Goal: Navigation & Orientation: Understand site structure

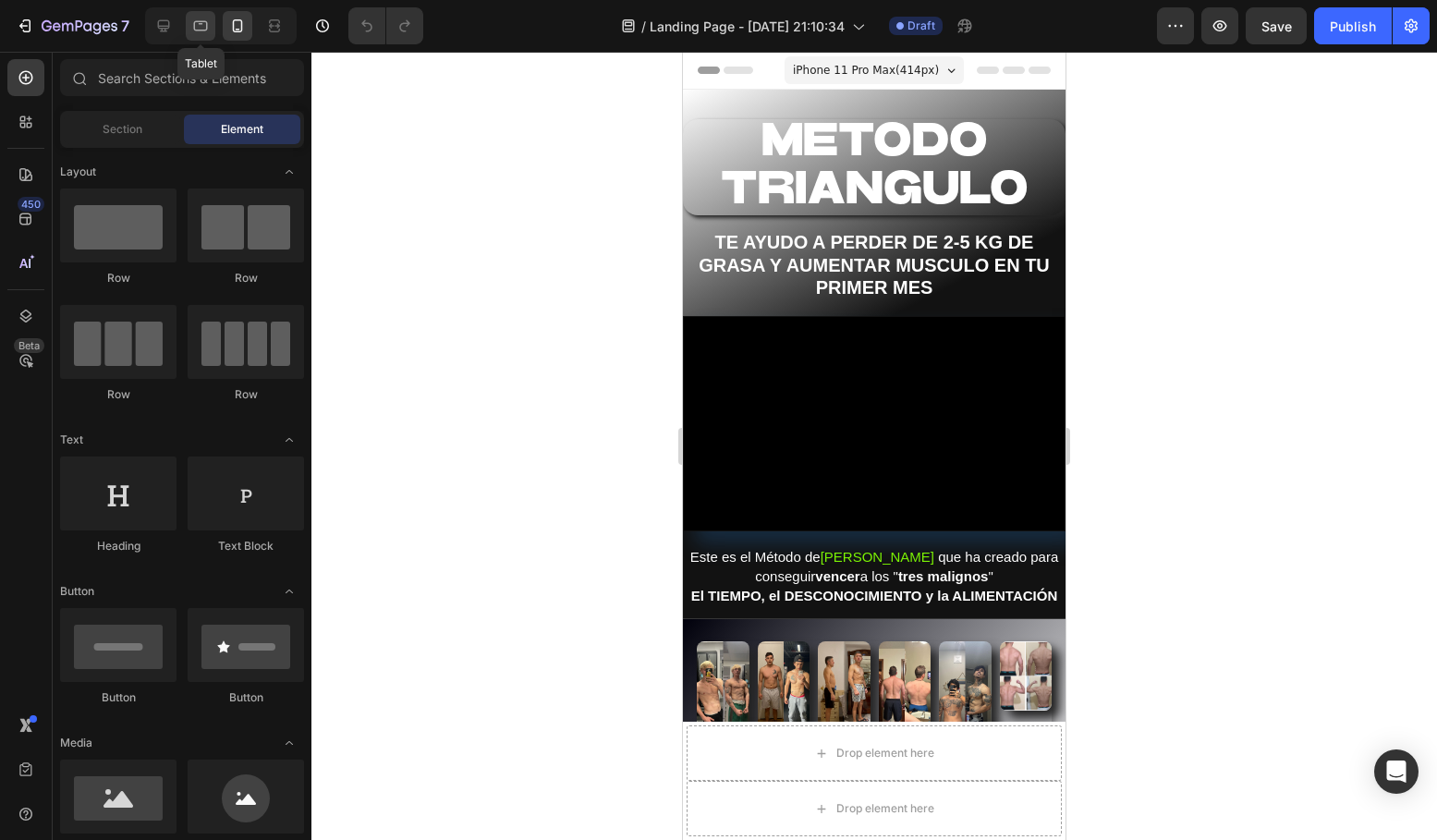
click at [199, 30] on icon at bounding box center [201, 27] width 14 height 10
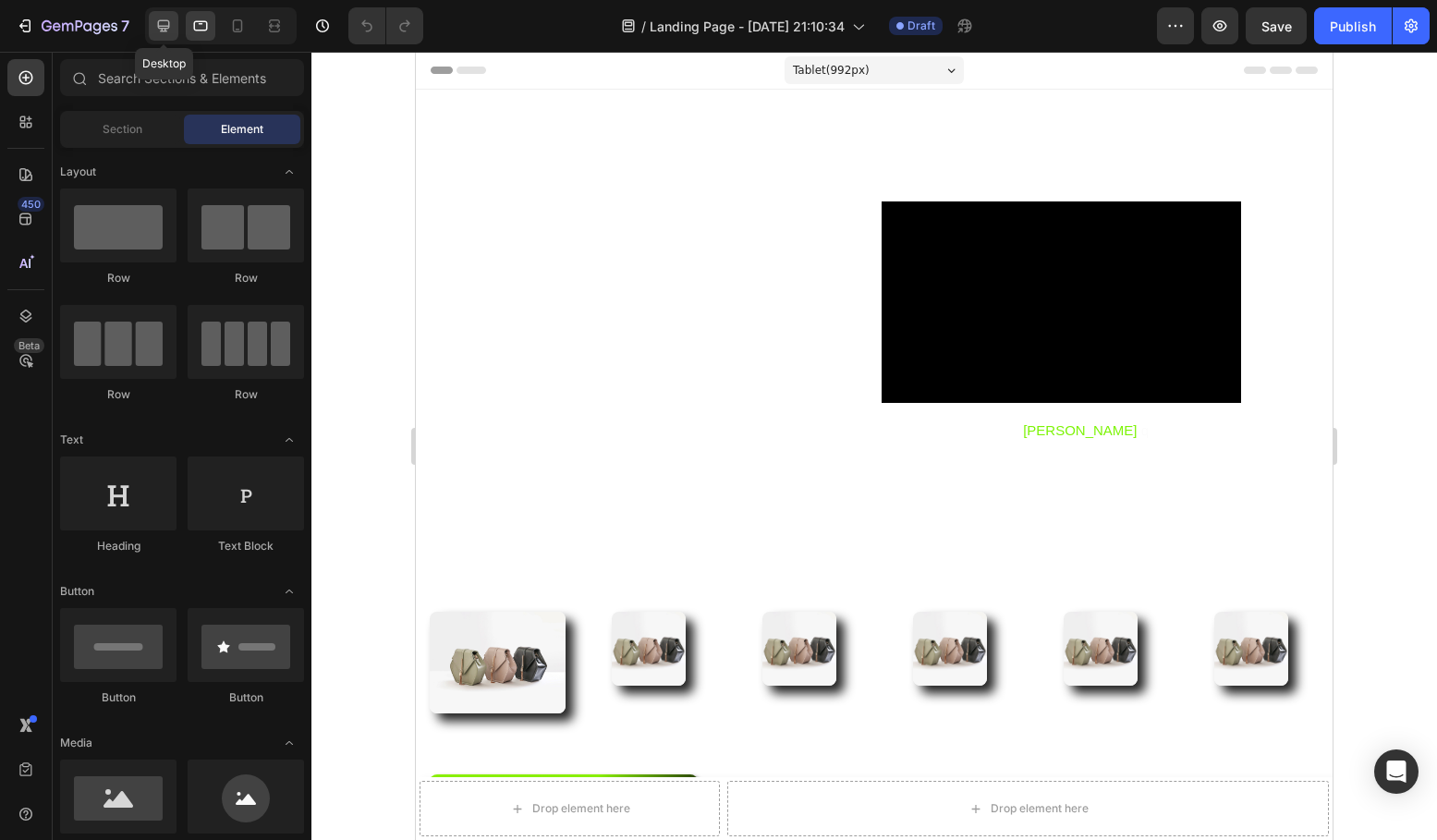
click at [163, 37] on div at bounding box center [164, 26] width 30 height 30
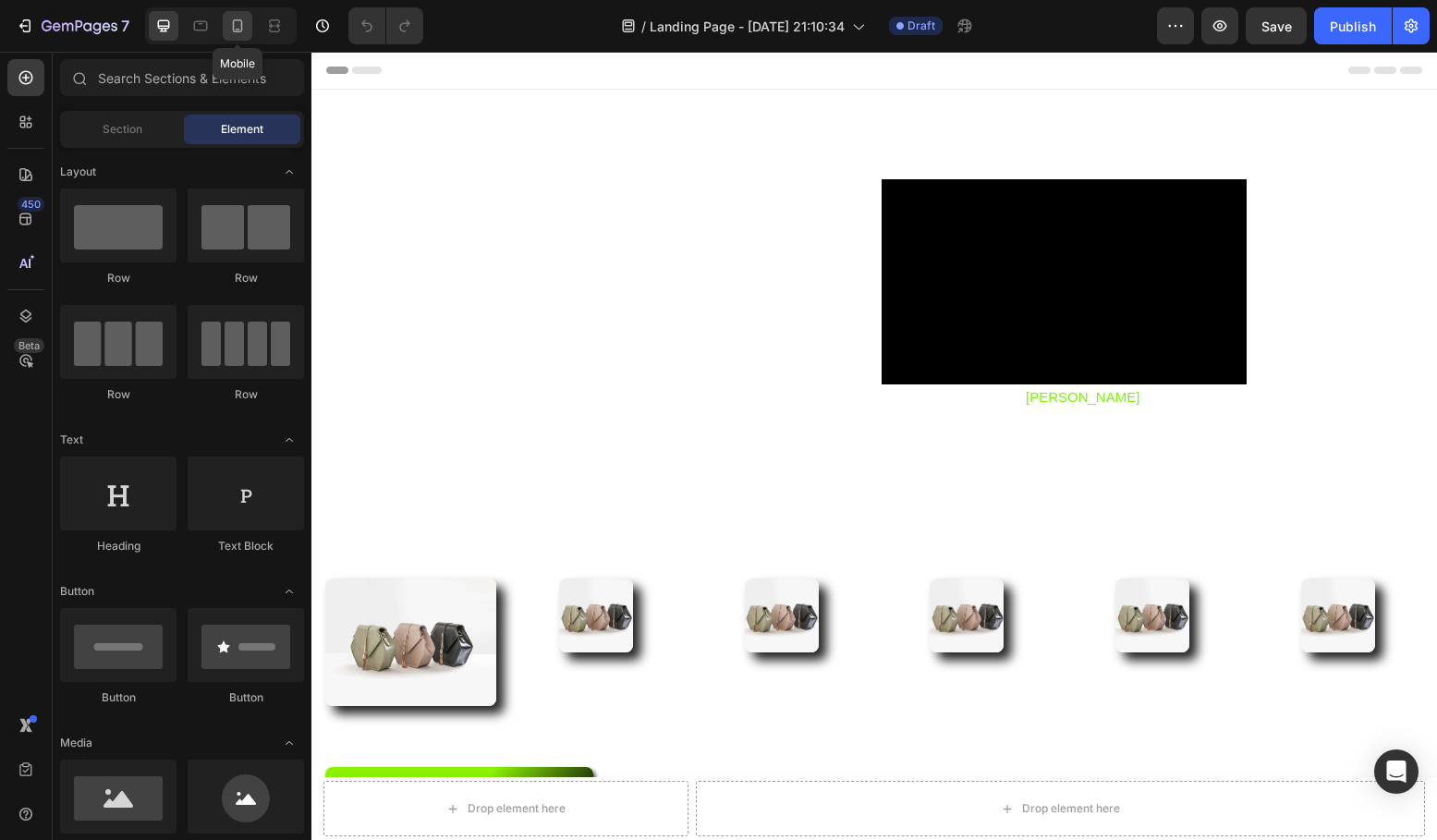
click at [239, 23] on icon at bounding box center [237, 26] width 19 height 19
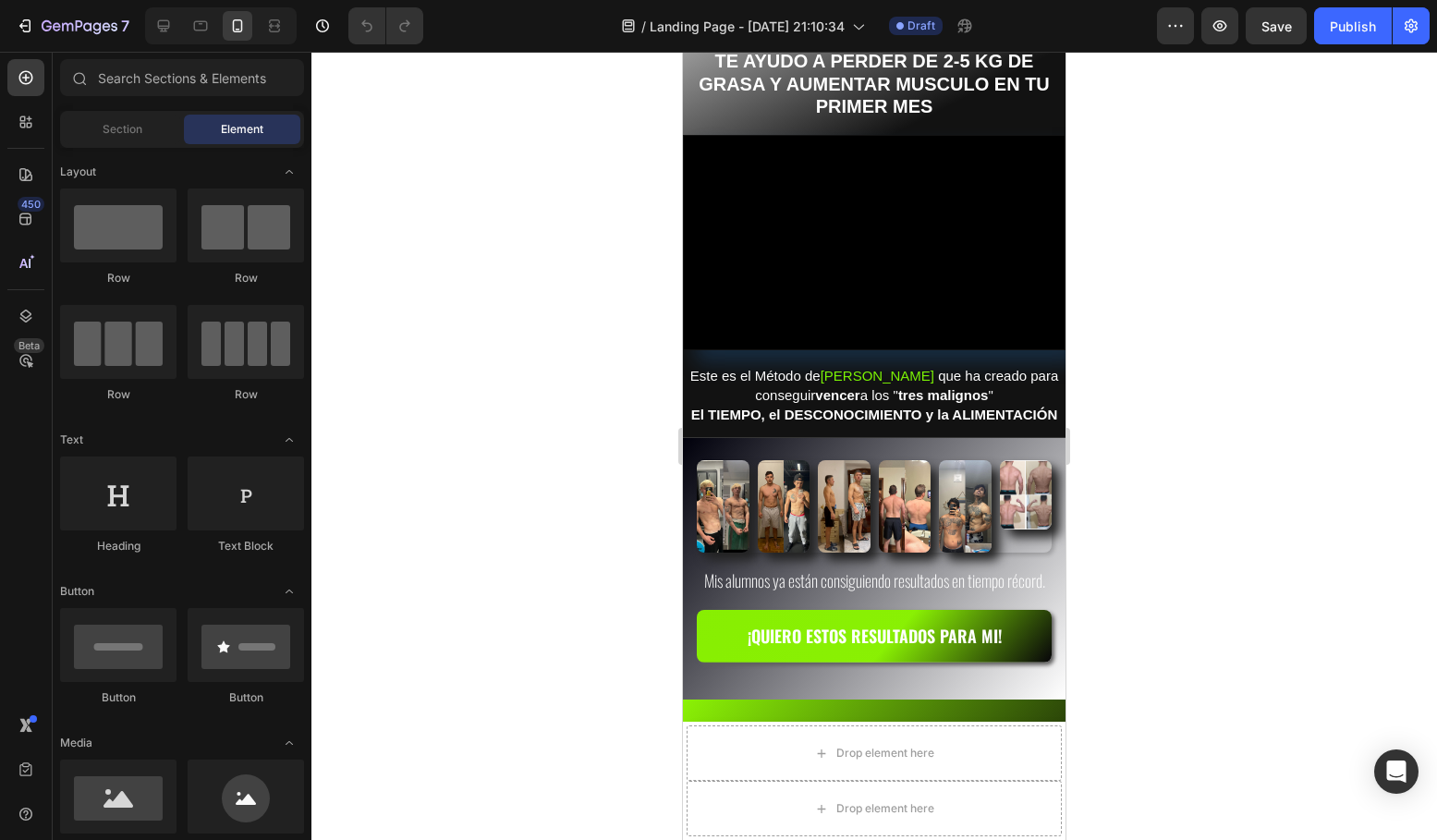
scroll to position [142, 0]
